Goal: Task Accomplishment & Management: Complete application form

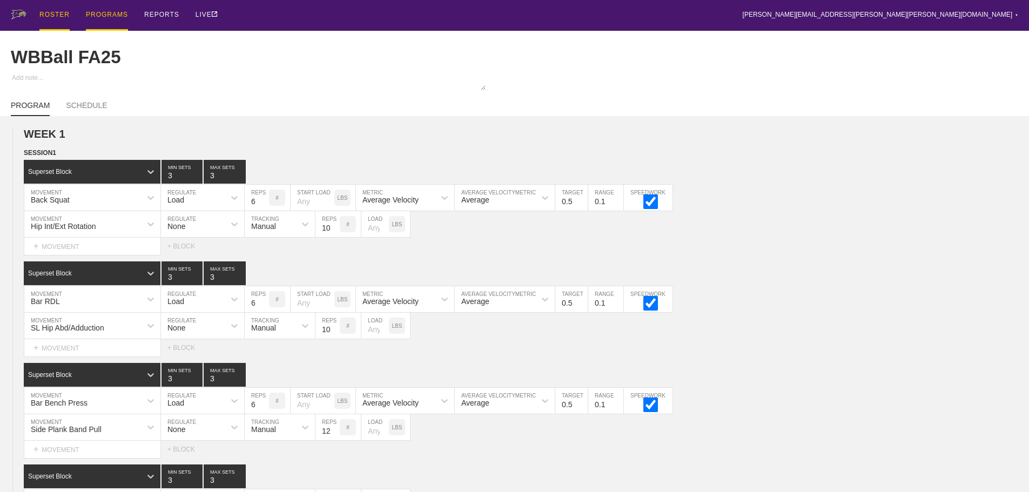
click at [51, 11] on div "ROSTER" at bounding box center [54, 15] width 30 height 31
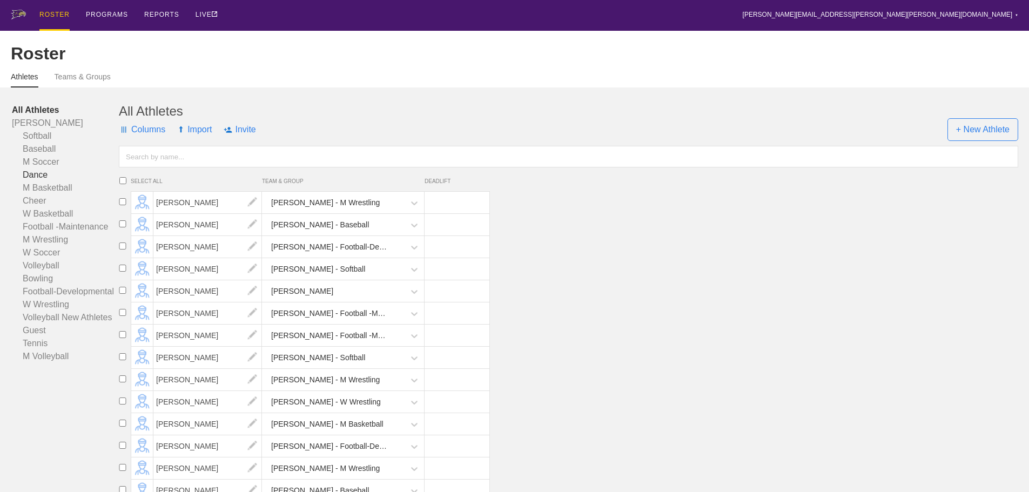
click at [34, 182] on link "Dance" at bounding box center [65, 175] width 107 height 13
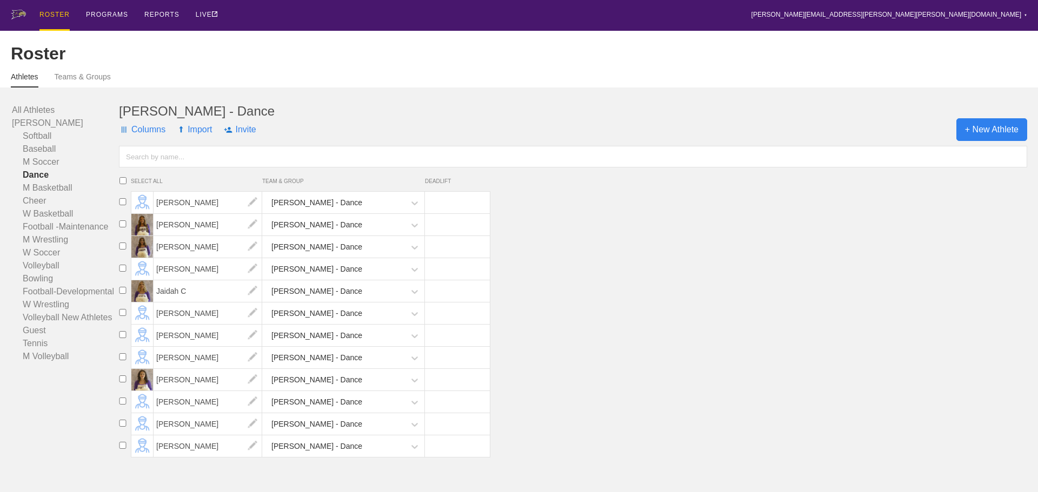
click at [989, 141] on span "+ New Athlete" at bounding box center [991, 129] width 71 height 23
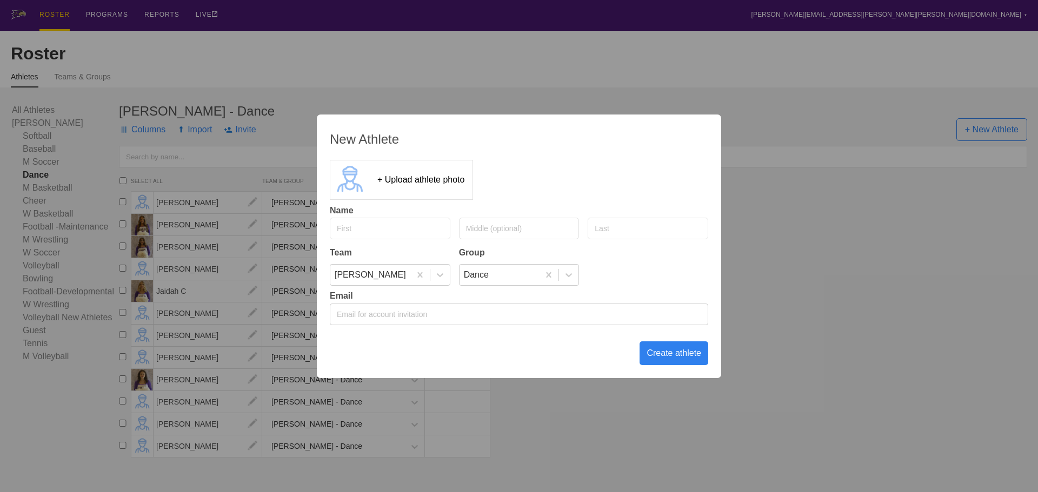
click at [369, 230] on input "text" at bounding box center [390, 229] width 121 height 22
type input "[PERSON_NAME]"
click at [613, 229] on input "text" at bounding box center [647, 229] width 121 height 22
type input "[PERSON_NAME]"
click at [672, 349] on div "Create athlete" at bounding box center [673, 354] width 69 height 24
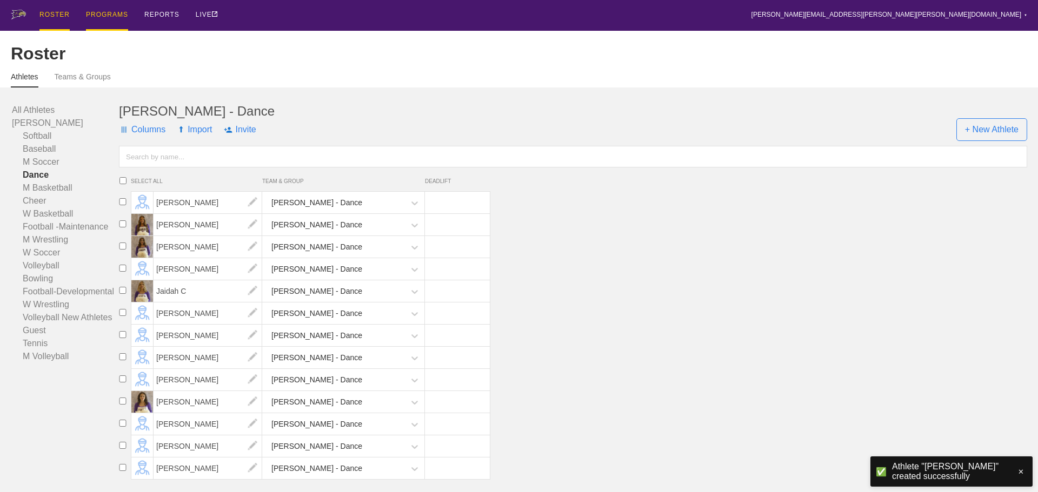
click at [101, 15] on div "PROGRAMS" at bounding box center [107, 15] width 42 height 31
